Goal: Transaction & Acquisition: Purchase product/service

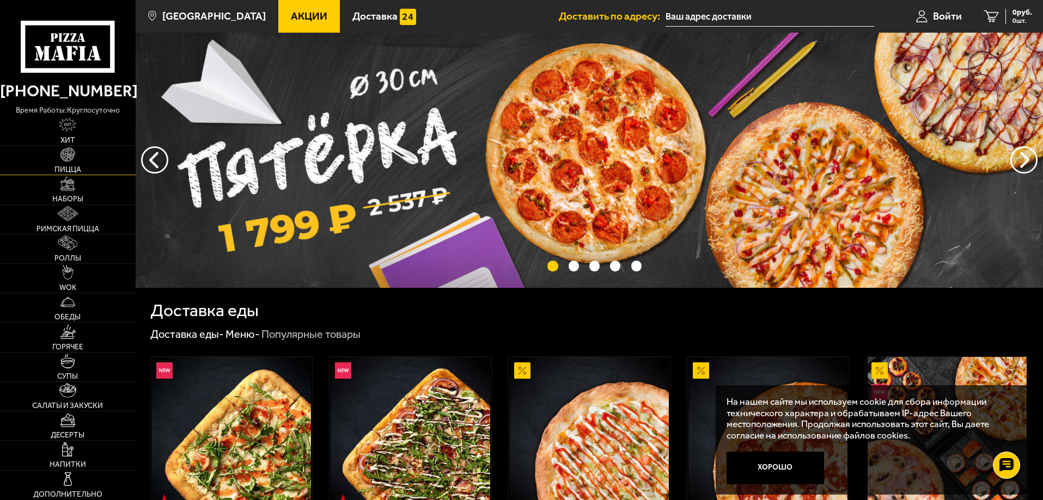
click at [99, 152] on link "Пицца" at bounding box center [68, 160] width 136 height 29
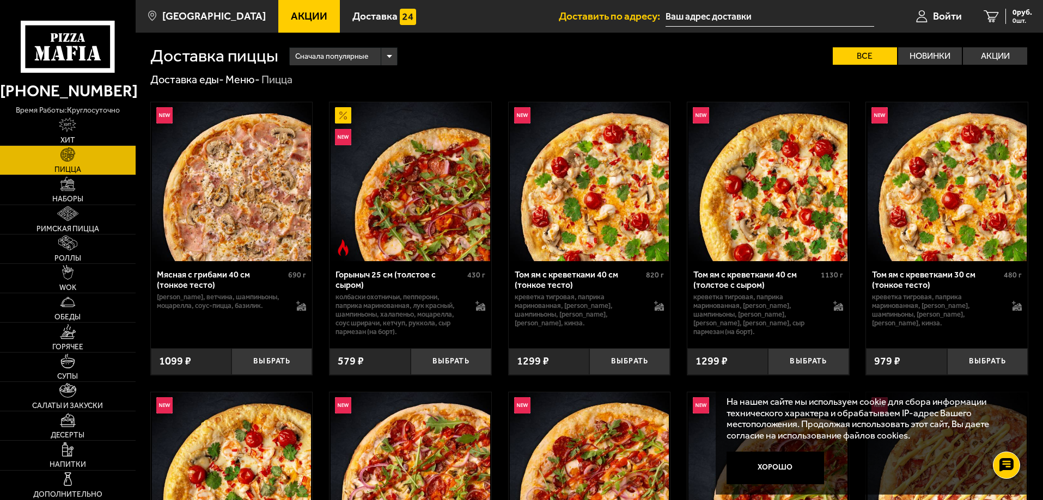
click at [775, 260] on img at bounding box center [767, 181] width 159 height 159
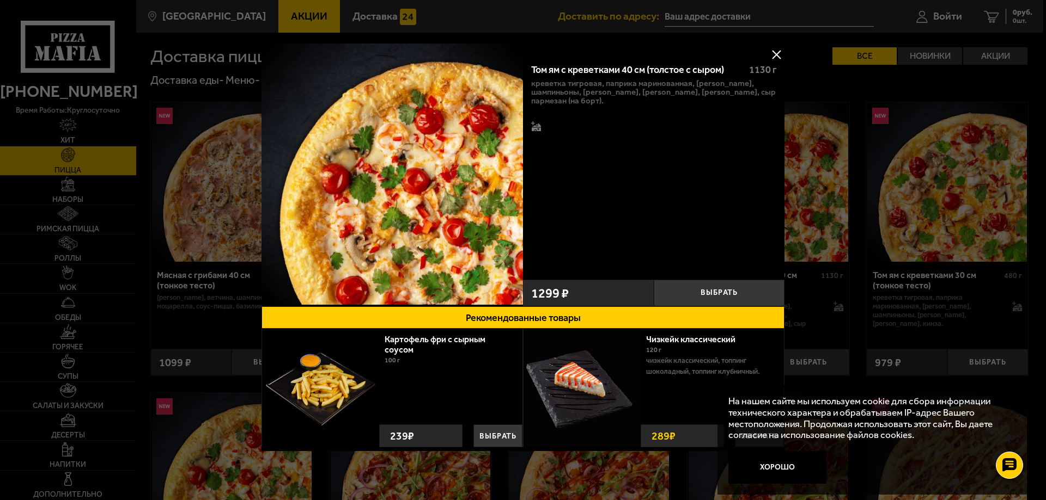
click at [772, 51] on button at bounding box center [776, 54] width 16 height 16
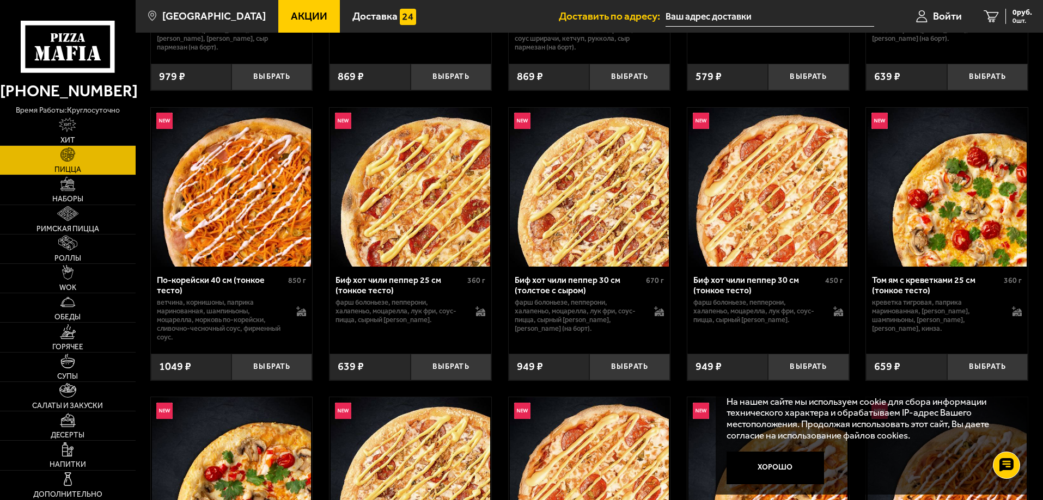
scroll to position [599, 0]
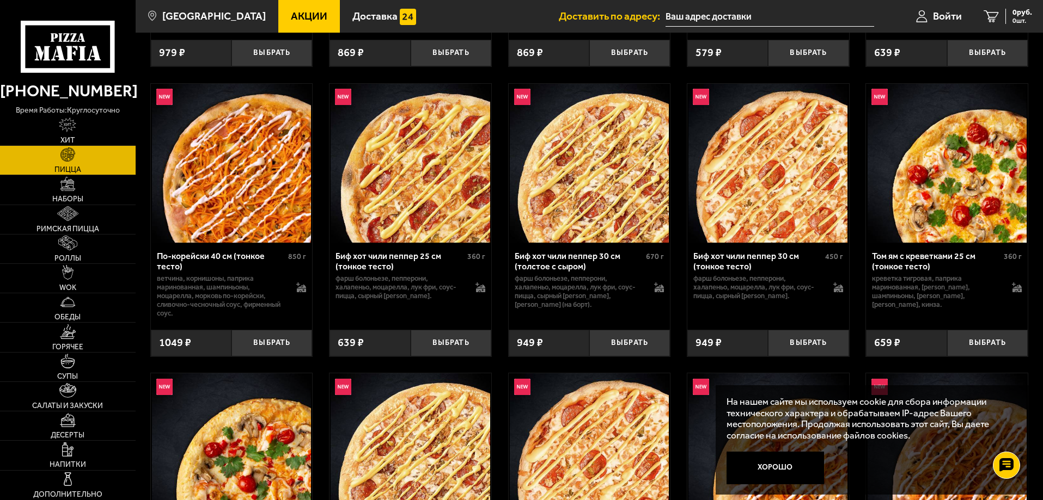
click at [963, 250] on div "Том ям с креветками 25 см (тонкое тесто) 360 г креветка тигровая, паприка марин…" at bounding box center [947, 282] width 162 height 79
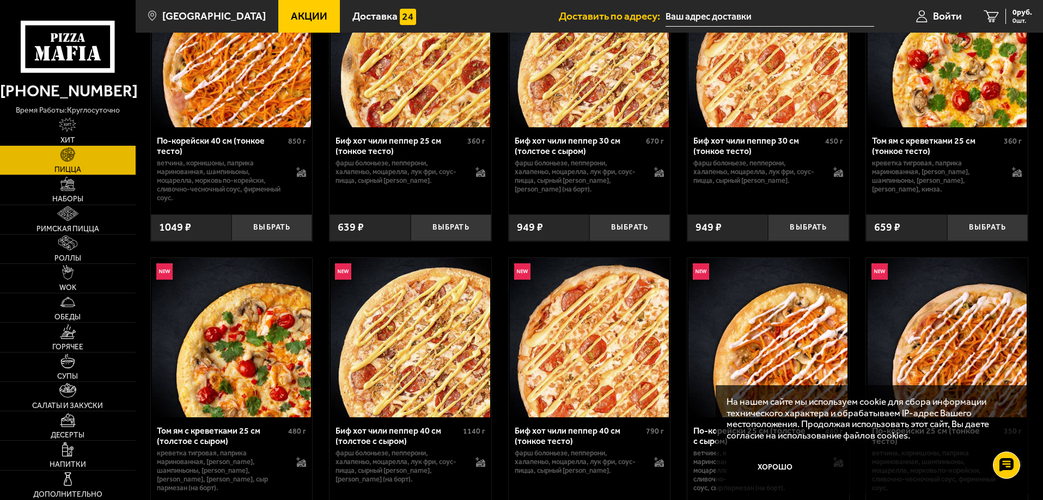
scroll to position [762, 0]
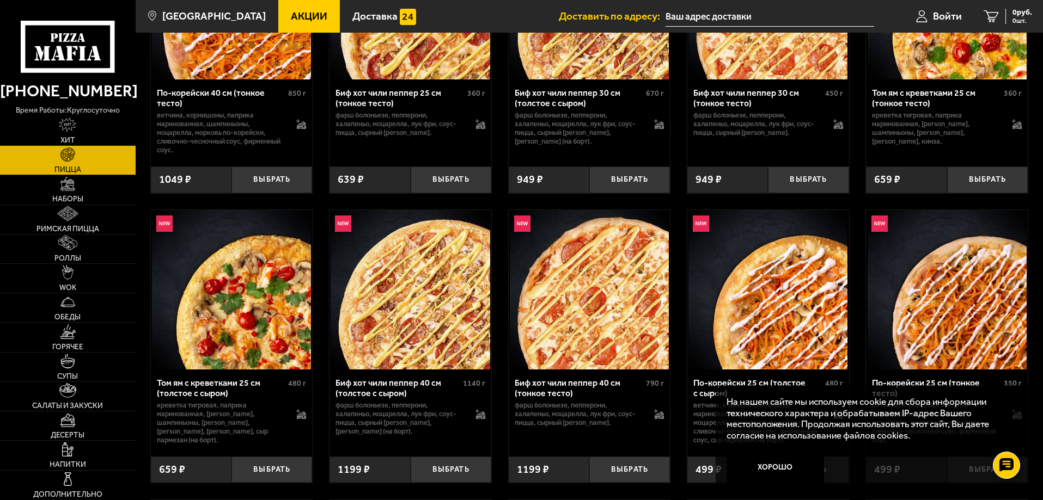
click at [250, 350] on img at bounding box center [231, 289] width 159 height 159
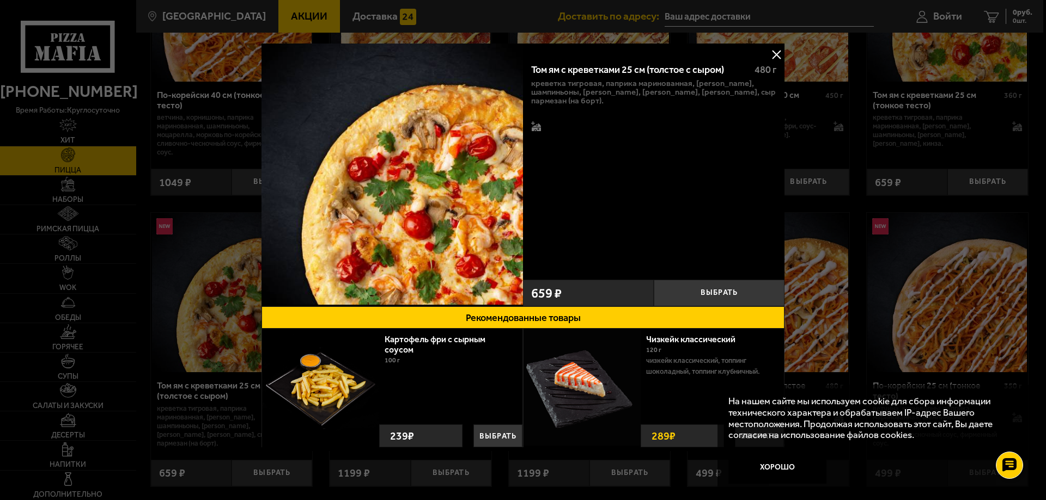
click at [771, 58] on button at bounding box center [776, 54] width 16 height 16
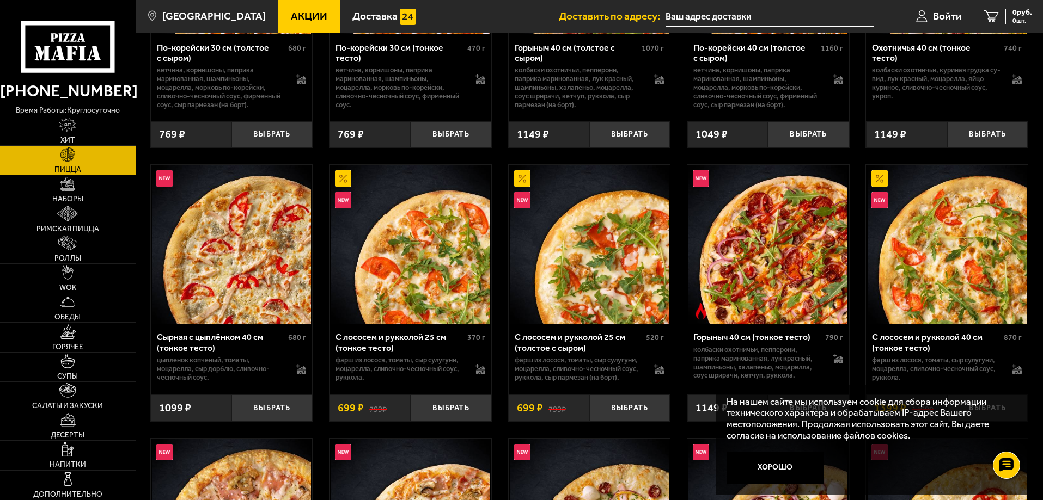
scroll to position [1416, 0]
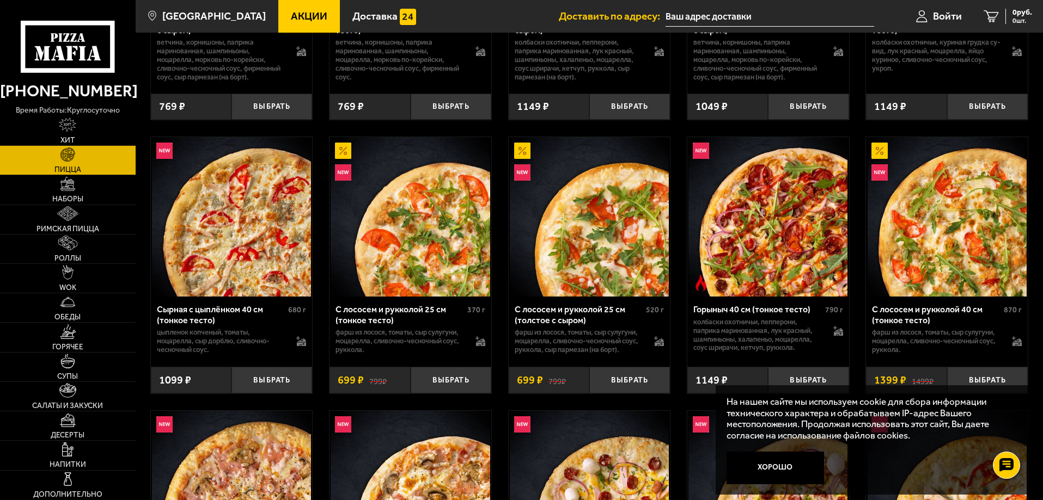
click at [264, 271] on img at bounding box center [231, 216] width 159 height 159
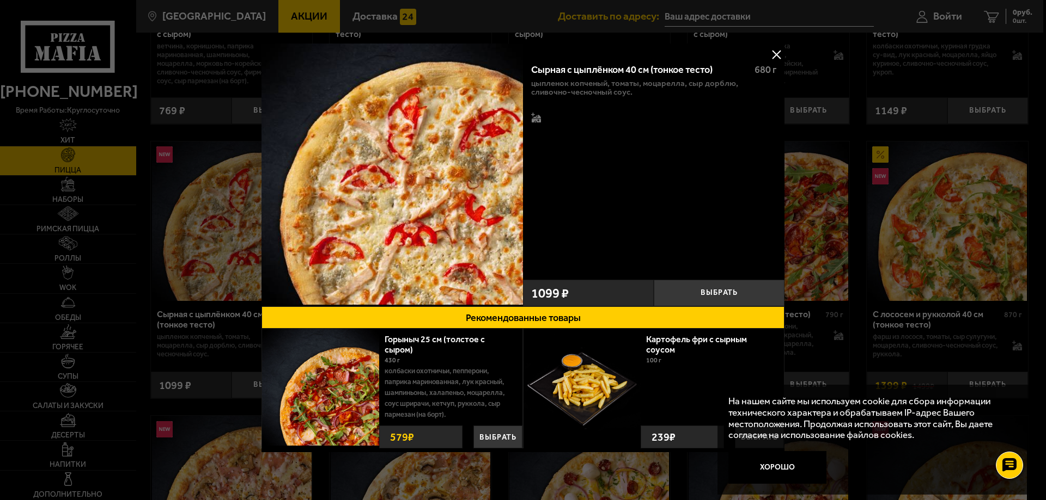
click at [773, 57] on button at bounding box center [776, 54] width 16 height 16
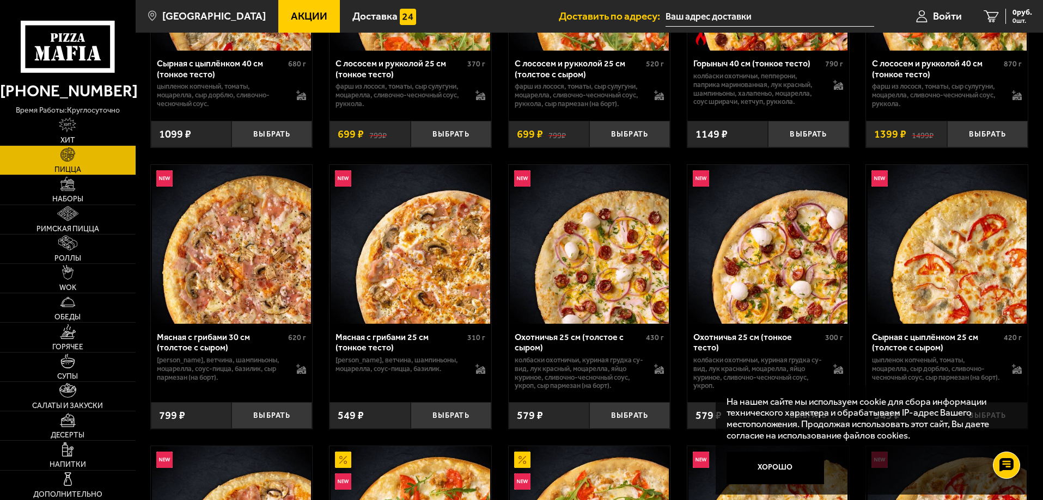
scroll to position [1688, 0]
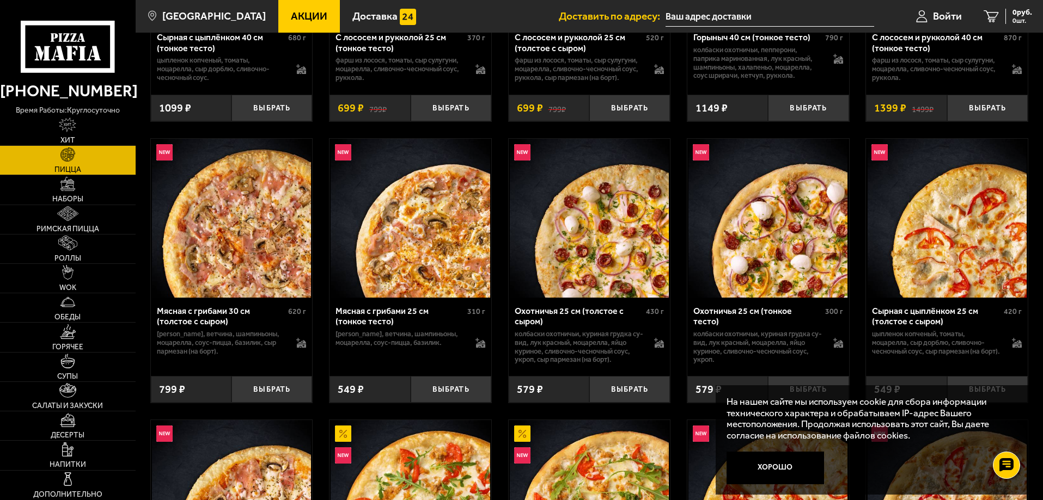
click at [976, 320] on div "Сырная с цыплёнком 25 см (толстое с сыром)" at bounding box center [936, 316] width 129 height 21
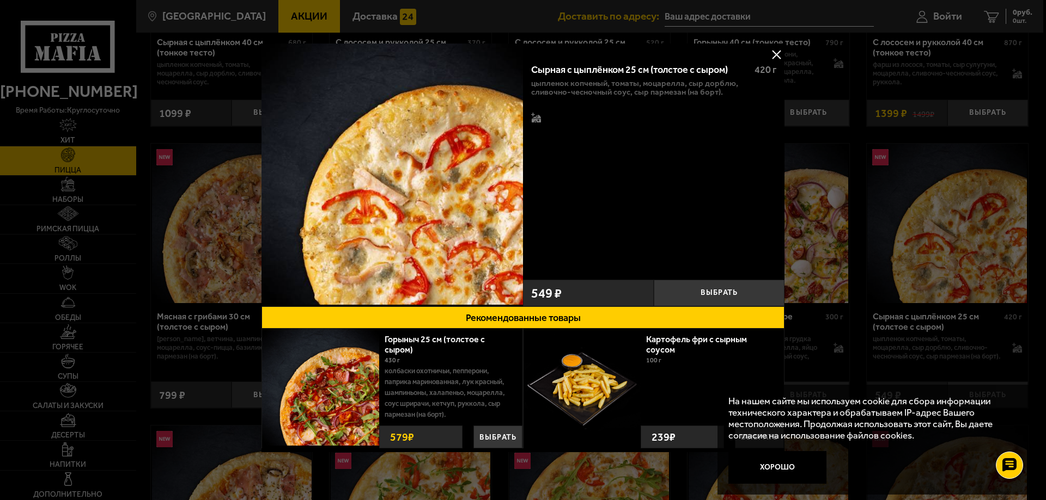
click at [774, 55] on button at bounding box center [776, 54] width 16 height 16
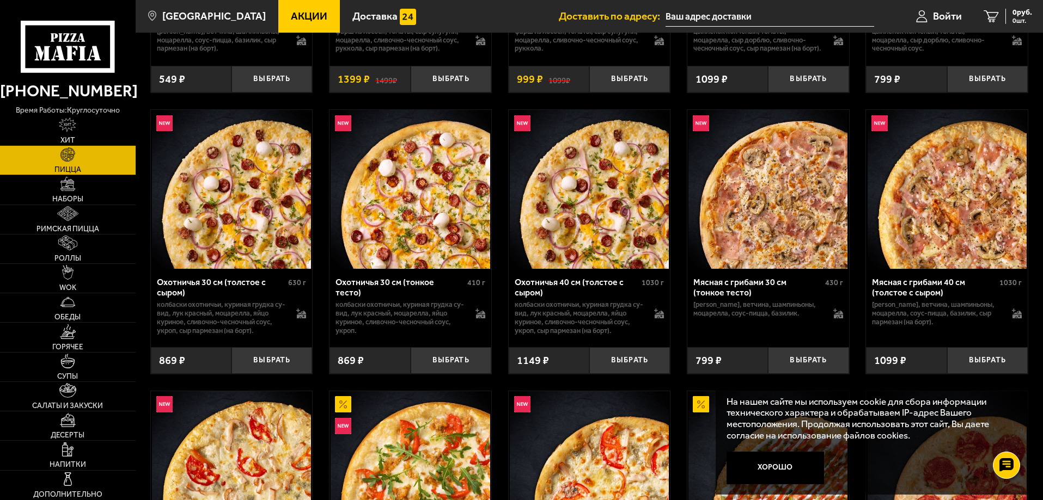
scroll to position [2287, 0]
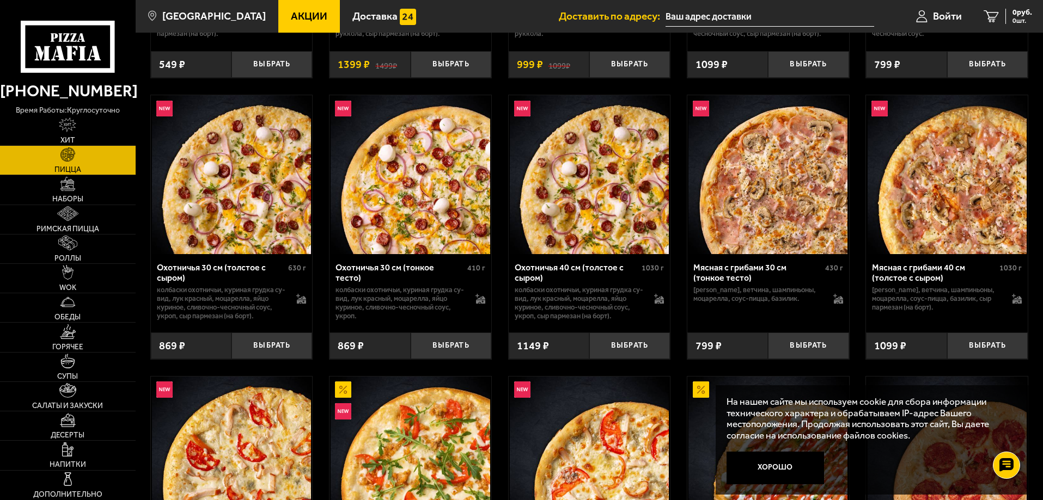
click at [987, 275] on div "Мясная с грибами 40 см (толстое с сыром) 1030 г бекон, ветчина, шампиньоны, моц…" at bounding box center [947, 289] width 162 height 70
click at [936, 247] on img at bounding box center [947, 174] width 159 height 159
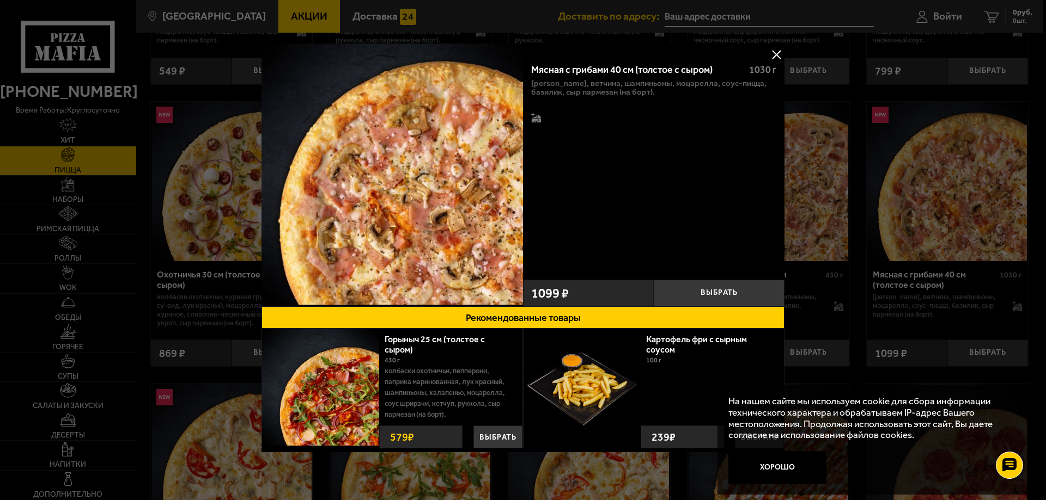
click at [770, 59] on button at bounding box center [776, 54] width 16 height 16
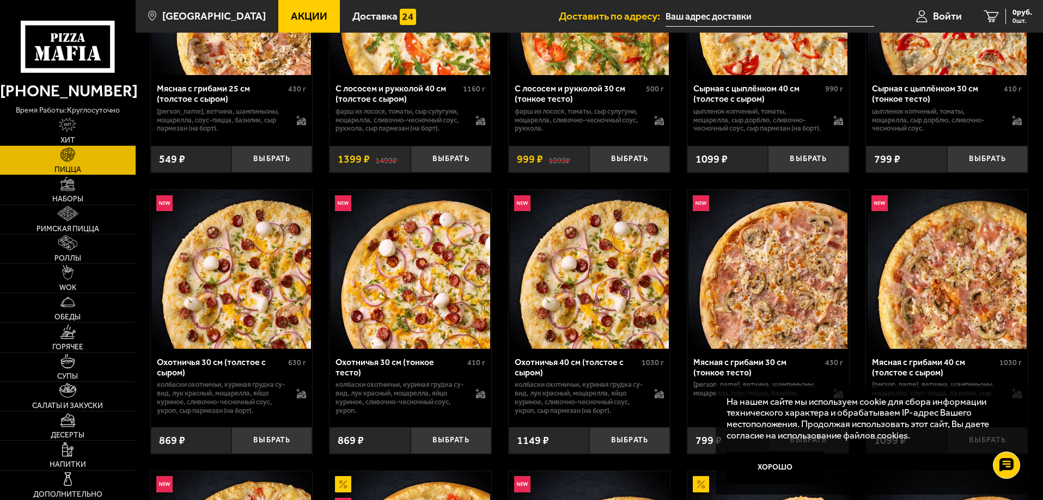
scroll to position [2233, 0]
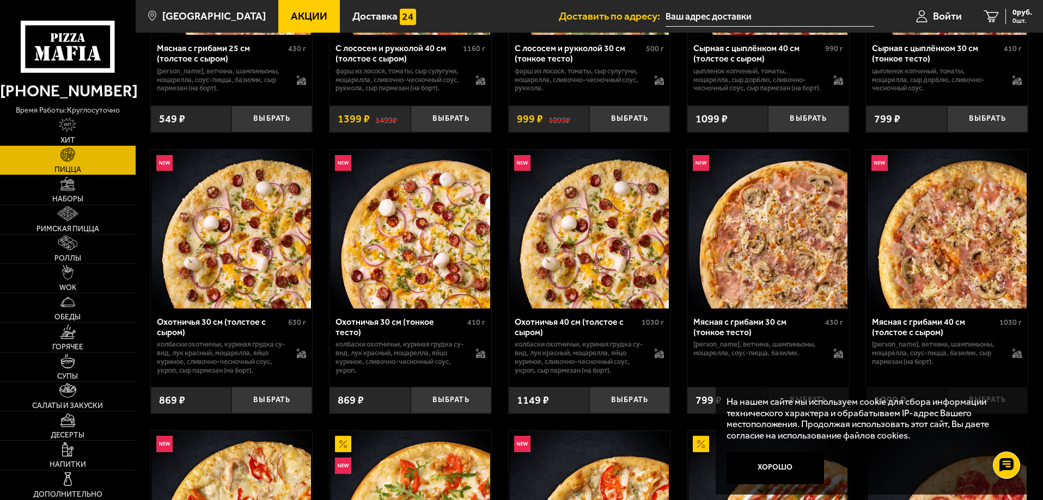
click at [605, 292] on img at bounding box center [589, 229] width 159 height 159
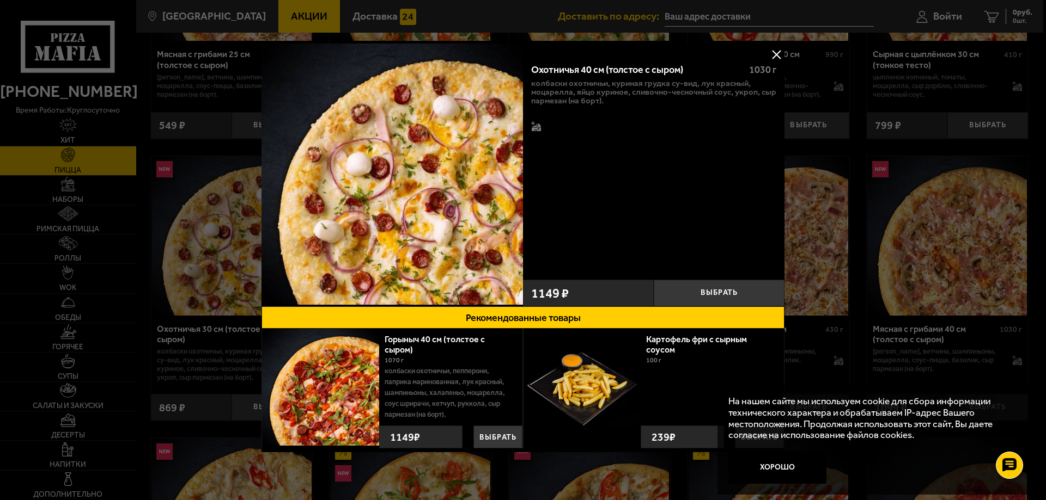
click at [773, 51] on button at bounding box center [776, 54] width 16 height 16
